Goal: Information Seeking & Learning: Learn about a topic

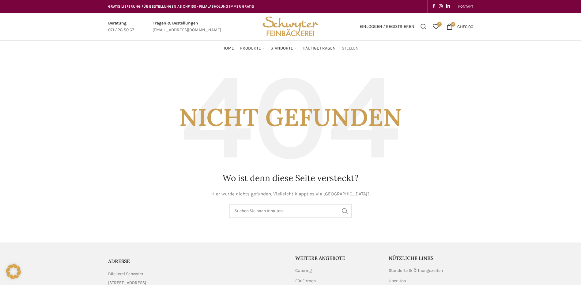
click at [349, 48] on span "Stellen" at bounding box center [350, 49] width 17 height 6
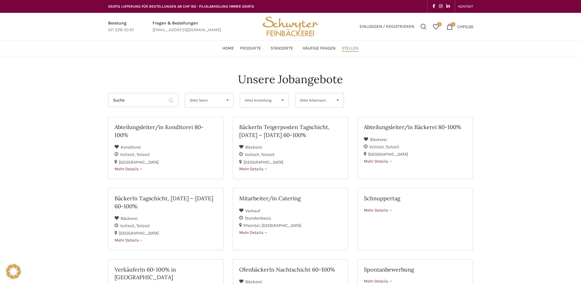
click at [213, 98] on span "(Alle) Team" at bounding box center [204, 100] width 29 height 14
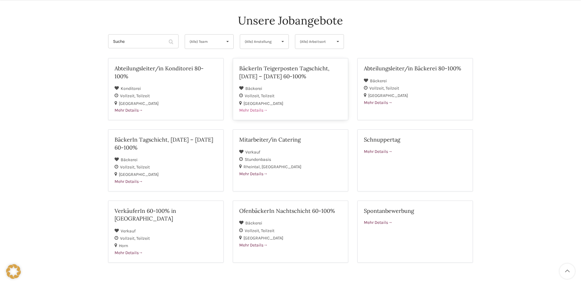
scroll to position [61, 0]
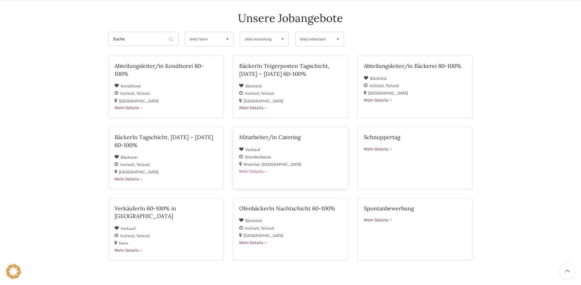
click at [253, 138] on h2 "Mitarbeiter/in Catering" at bounding box center [290, 138] width 103 height 8
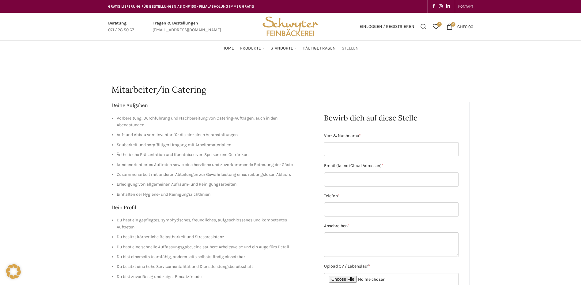
click at [351, 48] on span "Stellen" at bounding box center [350, 49] width 17 height 6
